Goal: Find specific page/section: Find specific page/section

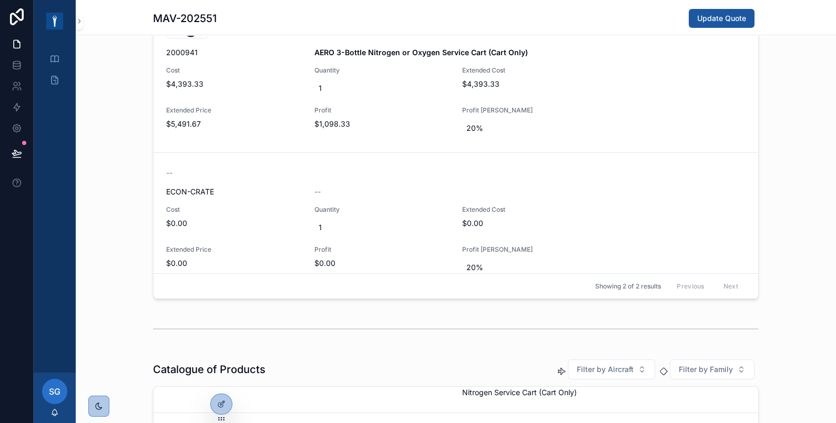
scroll to position [423, 0]
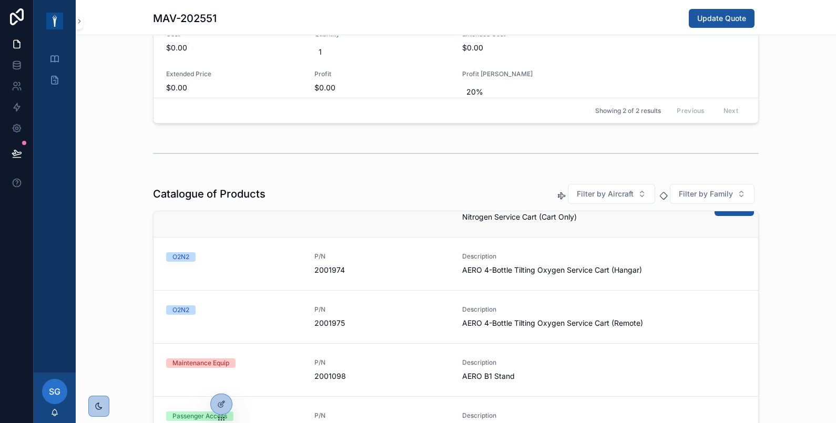
click at [473, 211] on span "AERO 4-Bottle Tilting Oxygen or Nitrogen Service Cart (Cart Only)" at bounding box center [554, 211] width 185 height 21
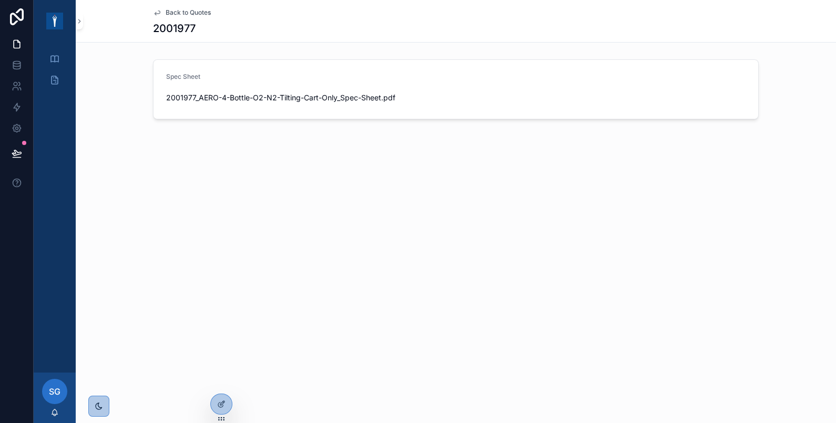
click at [155, 12] on icon "scrollable content" at bounding box center [157, 12] width 8 height 8
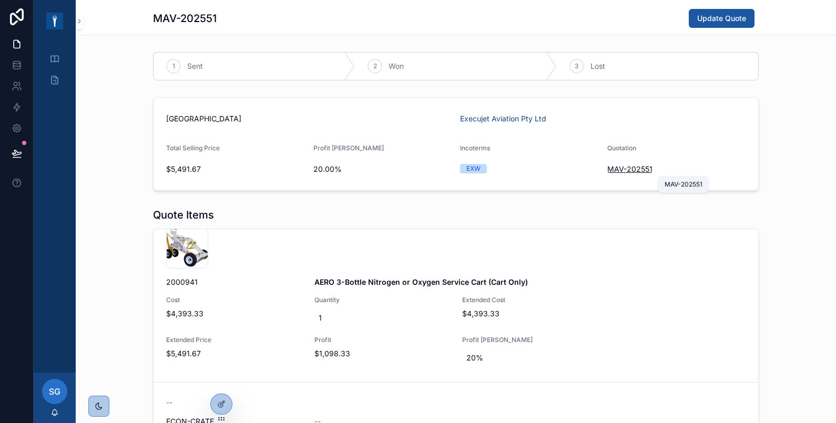
click at [634, 166] on span "MAV-202551" at bounding box center [629, 169] width 45 height 11
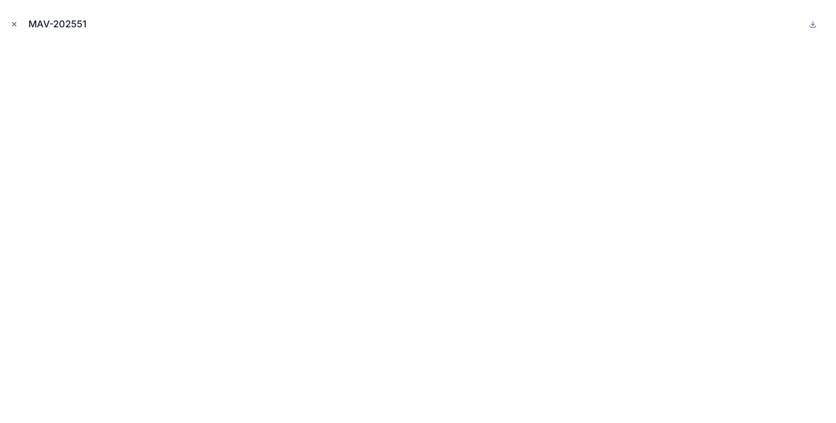
click at [14, 21] on icon "Close modal" at bounding box center [14, 24] width 7 height 7
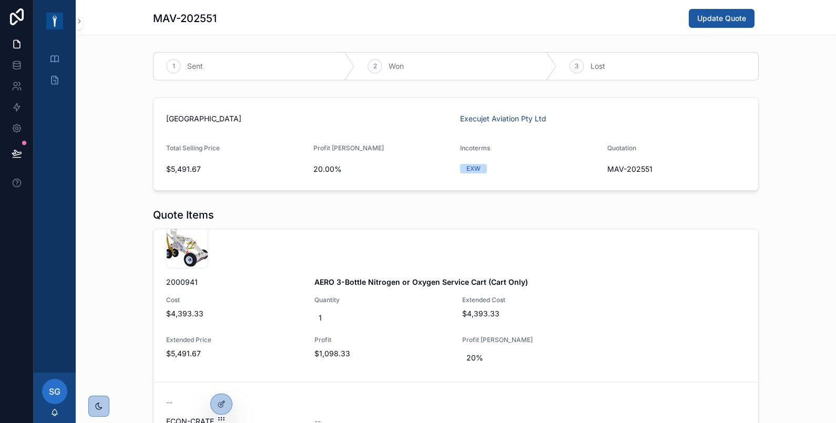
scroll to position [175, 0]
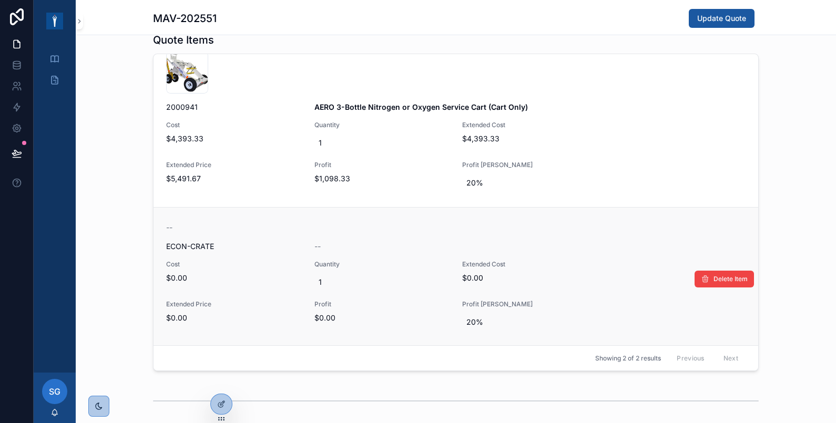
click at [181, 276] on span "$0.00" at bounding box center [234, 278] width 136 height 11
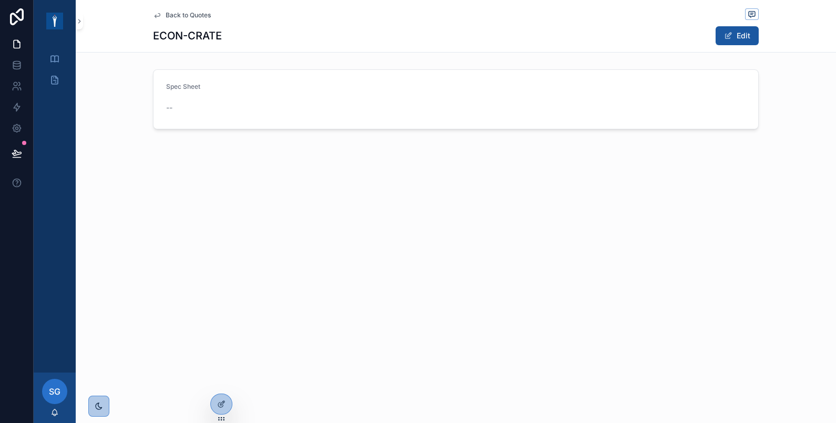
click at [155, 15] on icon "scrollable content" at bounding box center [157, 15] width 5 height 4
